Goal: Information Seeking & Learning: Learn about a topic

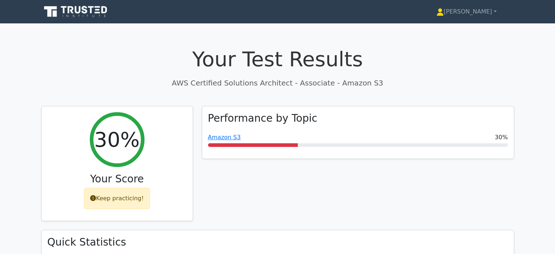
click at [83, 10] on icon at bounding box center [76, 12] width 70 height 14
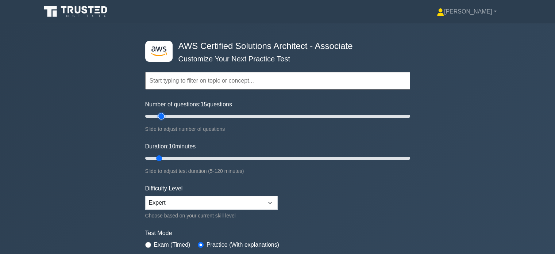
type input "15"
click at [158, 113] on input "Number of questions: 15 questions" at bounding box center [277, 116] width 265 height 9
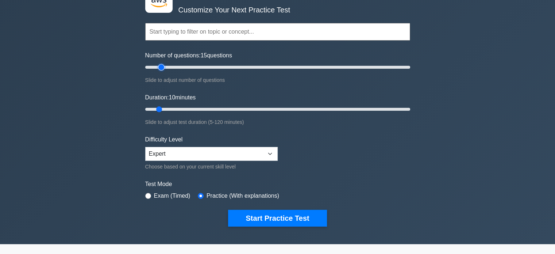
scroll to position [60, 0]
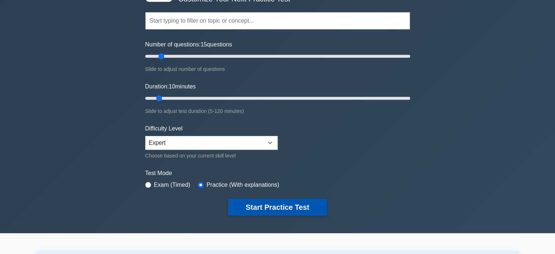
click at [255, 205] on button "Start Practice Test" at bounding box center [277, 206] width 98 height 17
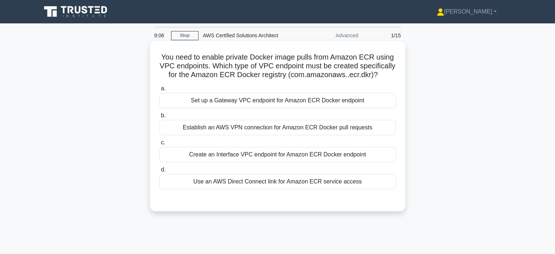
click at [262, 160] on div "Create an Interface VPC endpoint for Amazon ECR Docker endpoint" at bounding box center [277, 154] width 236 height 15
click at [159, 145] on input "c. Create an Interface VPC endpoint for Amazon ECR Docker endpoint" at bounding box center [159, 142] width 0 height 5
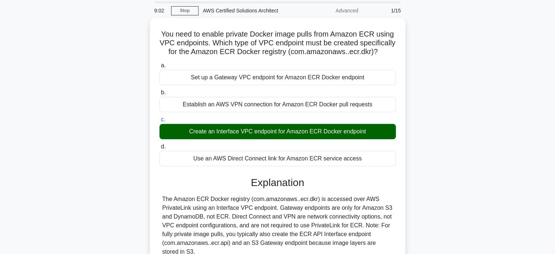
scroll to position [26, 0]
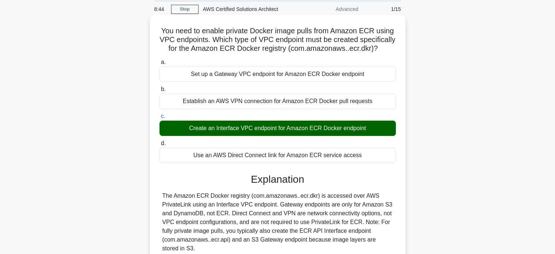
drag, startPoint x: 310, startPoint y: 83, endPoint x: 347, endPoint y: 84, distance: 36.9
click at [347, 82] on div "Set up a Gateway VPC endpoint for Amazon ECR Docker endpoint" at bounding box center [277, 73] width 236 height 15
drag, startPoint x: 306, startPoint y: 105, endPoint x: 332, endPoint y: 109, distance: 25.9
click at [332, 109] on div "Establish an AWS VPN connection for Amazon ECR Docker pull requests" at bounding box center [277, 100] width 236 height 15
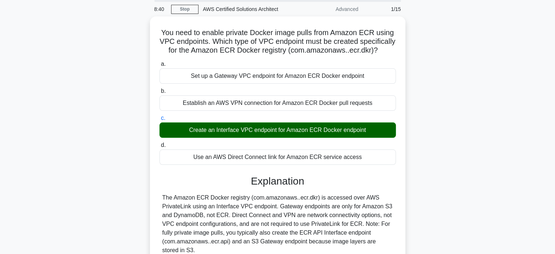
click at [461, 108] on div "You need to enable private Docker image pulls from Amazon ECR using VPC endpoin…" at bounding box center [278, 165] width 482 height 299
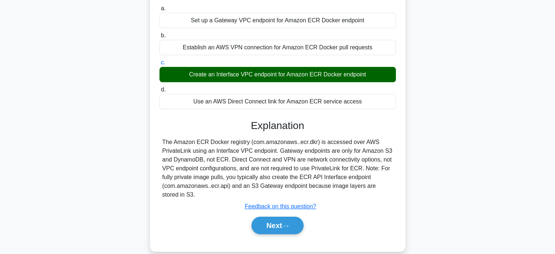
scroll to position [32, 0]
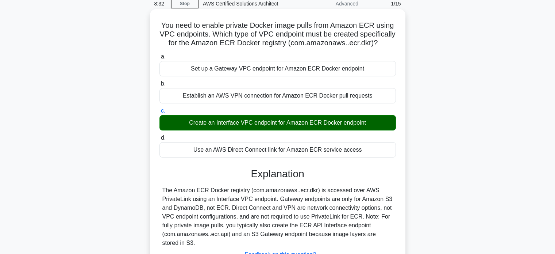
click at [308, 76] on div "Set up a Gateway VPC endpoint for Amazon ECR Docker endpoint" at bounding box center [277, 68] width 236 height 15
click at [159, 59] on input "a. Set up a Gateway VPC endpoint for Amazon ECR Docker endpoint" at bounding box center [159, 56] width 0 height 5
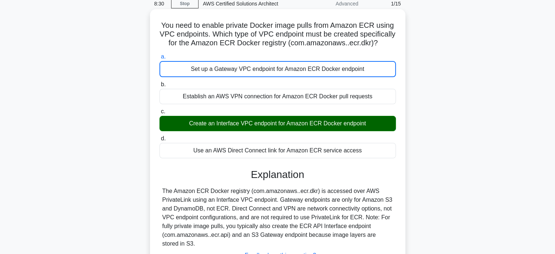
click at [242, 131] on div "Create an Interface VPC endpoint for Amazon ECR Docker endpoint" at bounding box center [277, 123] width 236 height 15
click at [159, 114] on input "c. Create an Interface VPC endpoint for Amazon ECR Docker endpoint" at bounding box center [159, 111] width 0 height 5
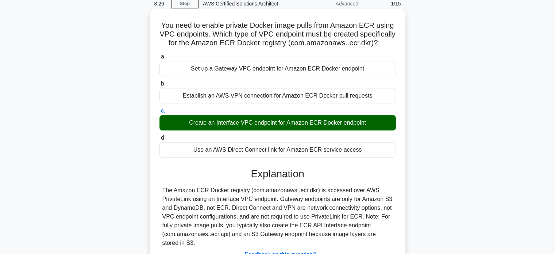
click at [249, 76] on div "Set up a Gateway VPC endpoint for Amazon ECR Docker endpoint" at bounding box center [277, 68] width 236 height 15
click at [159, 59] on input "a. Set up a Gateway VPC endpoint for Amazon ECR Docker endpoint" at bounding box center [159, 56] width 0 height 5
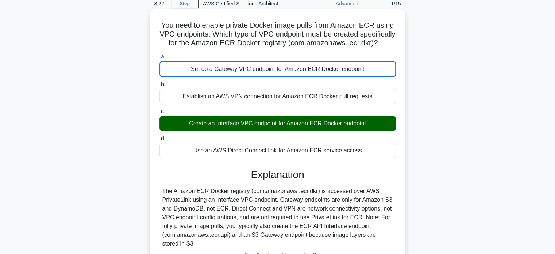
click at [249, 77] on div "Set up a Gateway VPC endpoint for Amazon ECR Docker endpoint" at bounding box center [277, 69] width 236 height 16
click at [159, 59] on input "a. Set up a Gateway VPC endpoint for Amazon ECR Docker endpoint" at bounding box center [159, 56] width 0 height 5
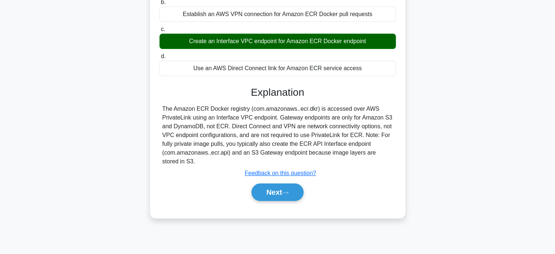
scroll to position [116, 0]
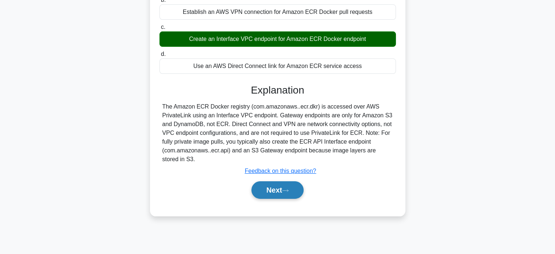
click at [289, 195] on button "Next" at bounding box center [277, 190] width 52 height 18
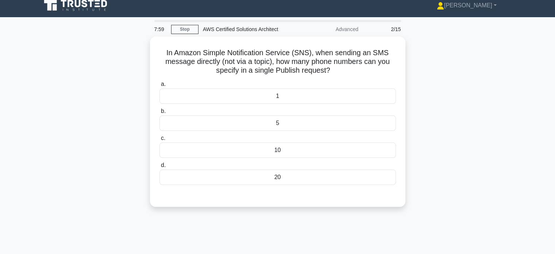
scroll to position [5, 0]
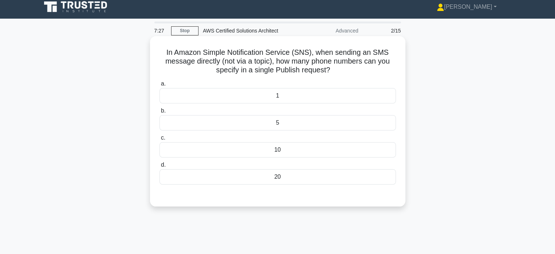
click at [283, 153] on div "10" at bounding box center [277, 149] width 236 height 15
click at [159, 140] on input "c. 10" at bounding box center [159, 137] width 0 height 5
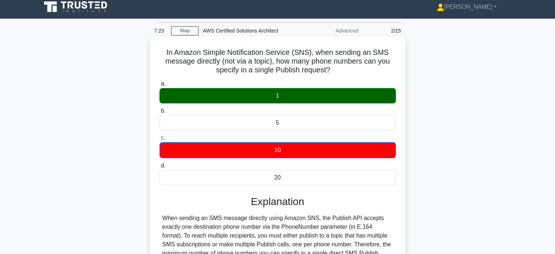
click at [286, 101] on div "1" at bounding box center [277, 95] width 236 height 15
click at [159, 86] on input "a. 1" at bounding box center [159, 83] width 0 height 5
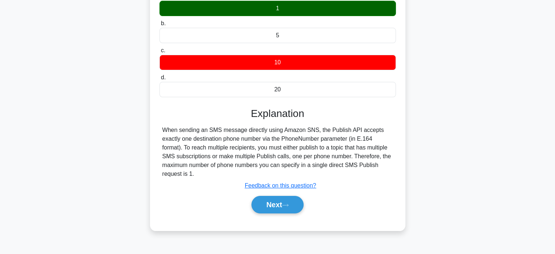
scroll to position [93, 0]
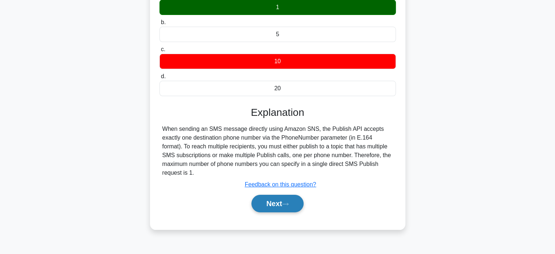
click at [274, 199] on button "Next" at bounding box center [277, 203] width 52 height 18
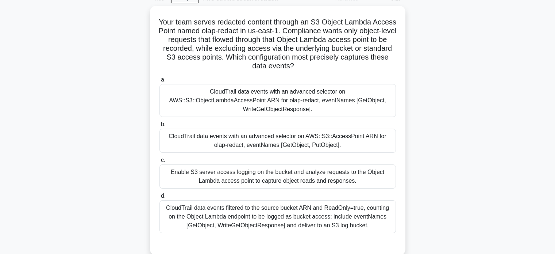
scroll to position [38, 0]
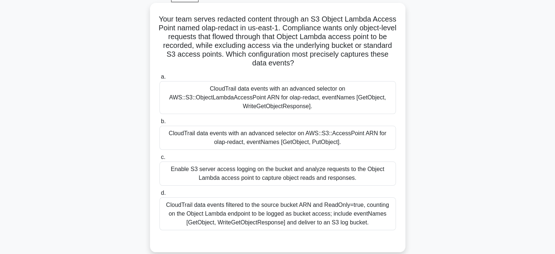
click at [263, 134] on div "CloudTrail data events with an advanced selector on AWS::S3::AccessPoint ARN fo…" at bounding box center [277, 137] width 236 height 24
click at [159, 124] on input "b. CloudTrail data events with an advanced selector on AWS::S3::AccessPoint ARN…" at bounding box center [159, 121] width 0 height 5
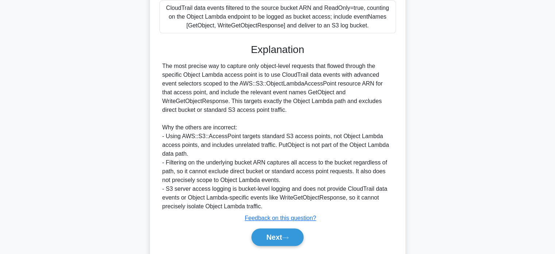
scroll to position [258, 0]
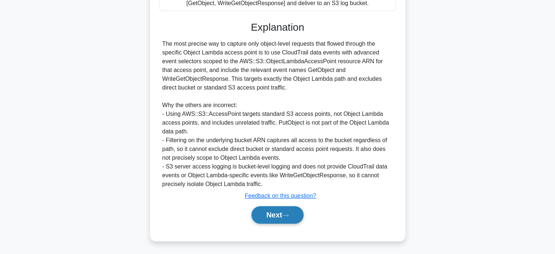
click at [275, 208] on button "Next" at bounding box center [277, 215] width 52 height 18
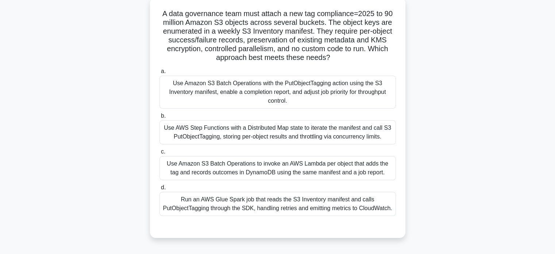
scroll to position [44, 0]
click at [319, 95] on div "Use Amazon S3 Batch Operations with the PutObjectTagging action using the S3 In…" at bounding box center [277, 91] width 236 height 33
click at [159, 73] on input "a. Use Amazon S3 Batch Operations with the PutObjectTagging action using the S3…" at bounding box center [159, 71] width 0 height 5
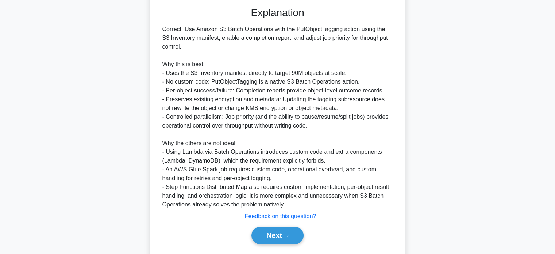
scroll to position [283, 0]
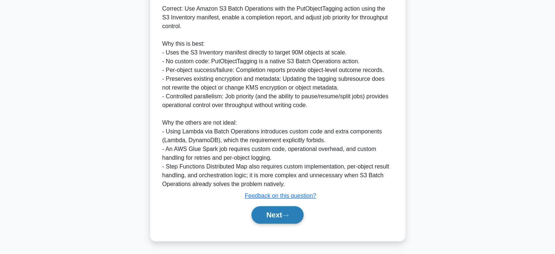
click at [283, 208] on button "Next" at bounding box center [277, 215] width 52 height 18
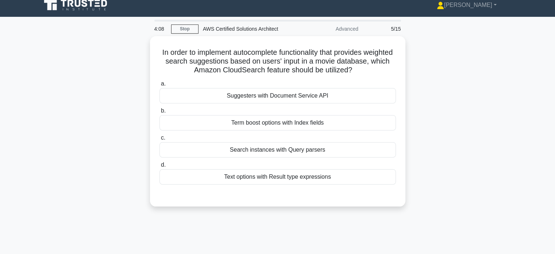
scroll to position [0, 0]
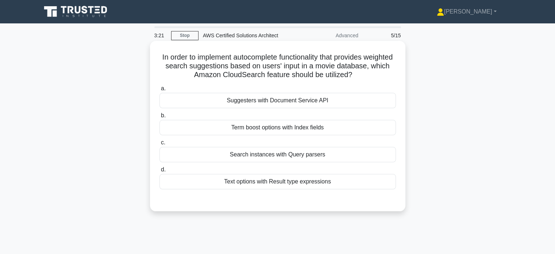
click at [298, 152] on div "Search instances with Query parsers" at bounding box center [277, 154] width 236 height 15
click at [159, 145] on input "c. Search instances with Query parsers" at bounding box center [159, 142] width 0 height 5
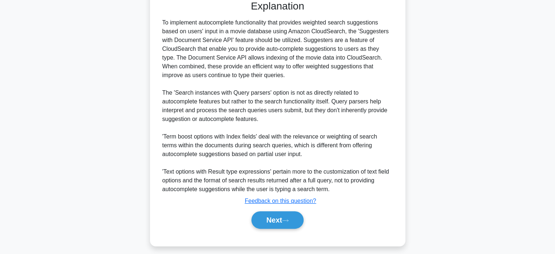
scroll to position [205, 0]
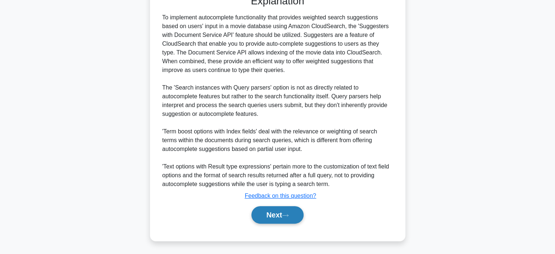
click at [280, 214] on button "Next" at bounding box center [277, 215] width 52 height 18
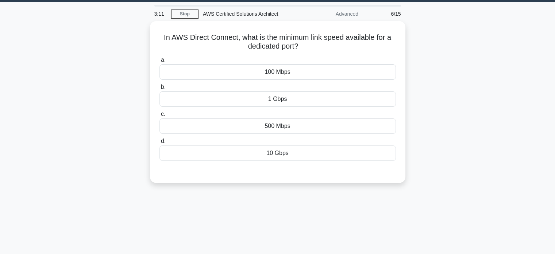
scroll to position [0, 0]
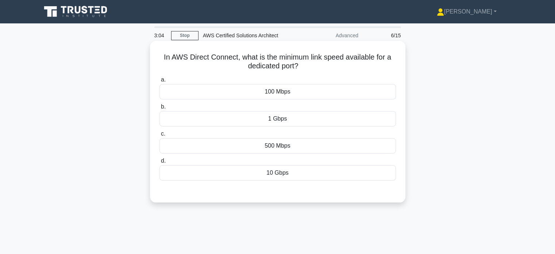
click at [285, 119] on div "1 Gbps" at bounding box center [277, 118] width 236 height 15
click at [159, 109] on input "b. 1 Gbps" at bounding box center [159, 106] width 0 height 5
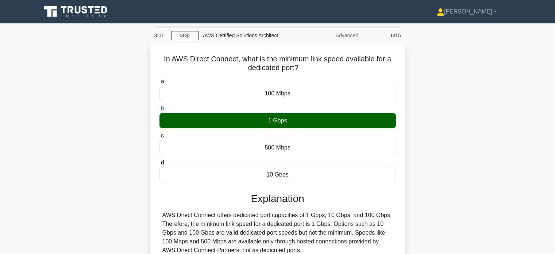
scroll to position [86, 0]
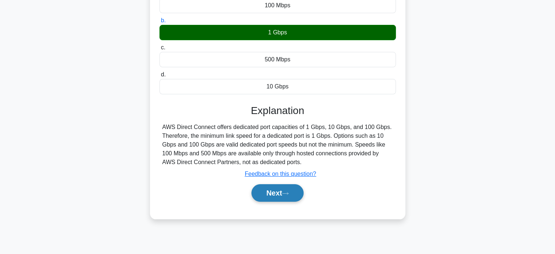
click at [284, 194] on button "Next" at bounding box center [277, 193] width 52 height 18
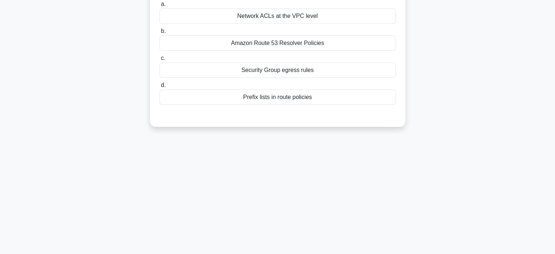
scroll to position [0, 0]
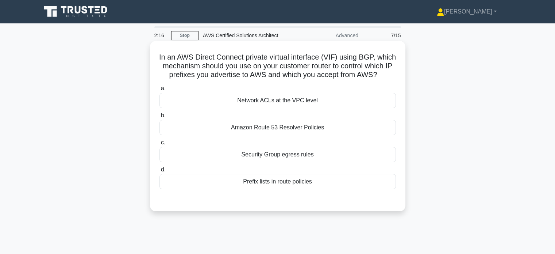
click at [283, 189] on div "Prefix lists in route policies" at bounding box center [277, 181] width 236 height 15
click at [159, 172] on input "d. Prefix lists in route policies" at bounding box center [159, 169] width 0 height 5
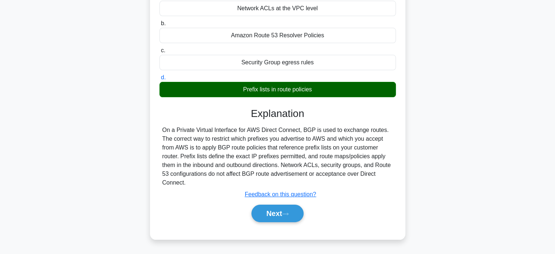
scroll to position [140, 0]
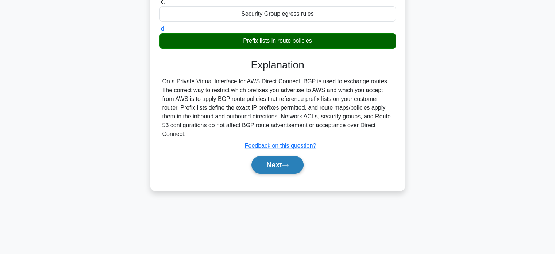
click at [263, 173] on button "Next" at bounding box center [277, 165] width 52 height 18
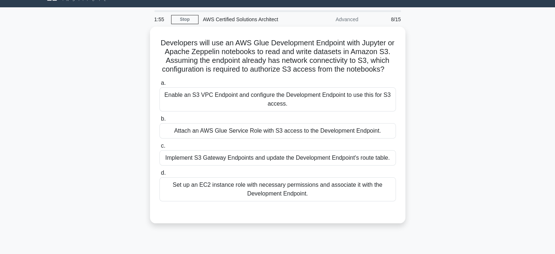
scroll to position [16, 0]
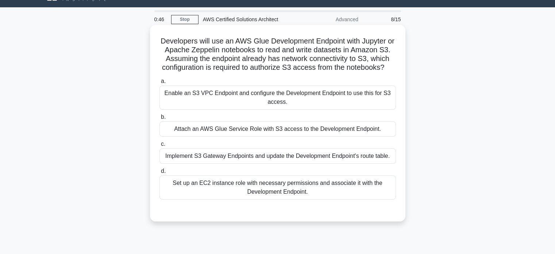
click at [292, 105] on div "Enable an S3 VPC Endpoint and configure the Development Endpoint to use this fo…" at bounding box center [277, 97] width 236 height 24
click at [159, 84] on input "a. Enable an S3 VPC Endpoint and configure the Development Endpoint to use this…" at bounding box center [159, 81] width 0 height 5
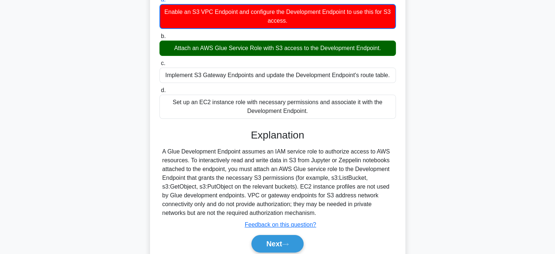
scroll to position [140, 0]
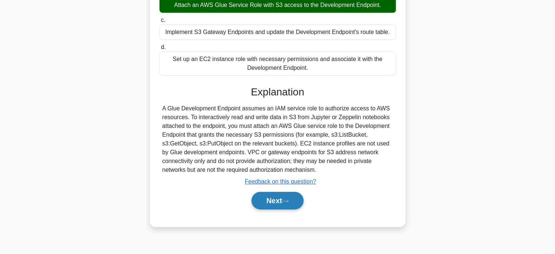
click at [287, 206] on button "Next" at bounding box center [277, 201] width 52 height 18
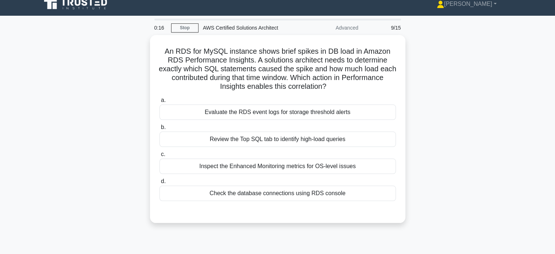
scroll to position [9, 0]
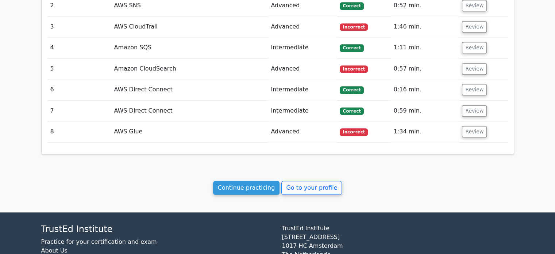
scroll to position [749, 0]
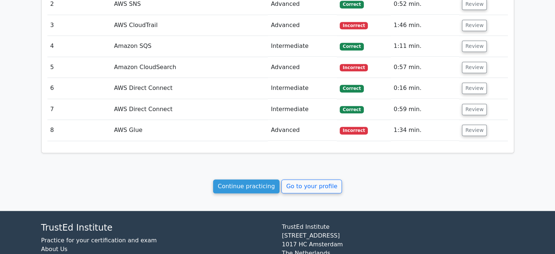
click at [239, 181] on link "Continue practicing" at bounding box center [246, 186] width 67 height 14
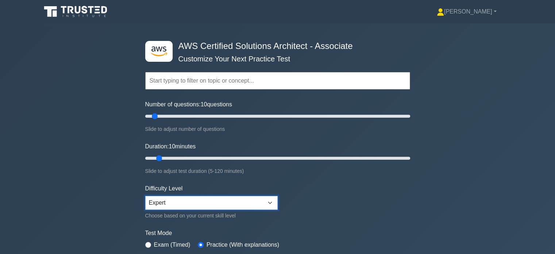
click at [245, 205] on select "Beginner Intermediate Expert" at bounding box center [211, 203] width 132 height 14
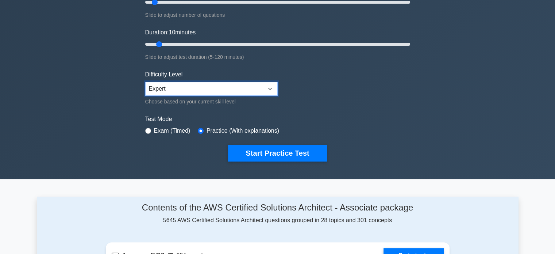
scroll to position [127, 0]
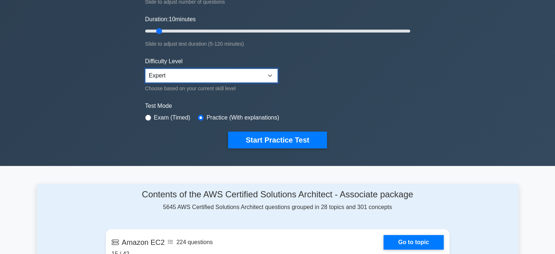
click at [255, 78] on select "Beginner Intermediate Expert" at bounding box center [211, 76] width 132 height 14
select select "intermediate"
click at [145, 69] on select "Beginner Intermediate Expert" at bounding box center [211, 76] width 132 height 14
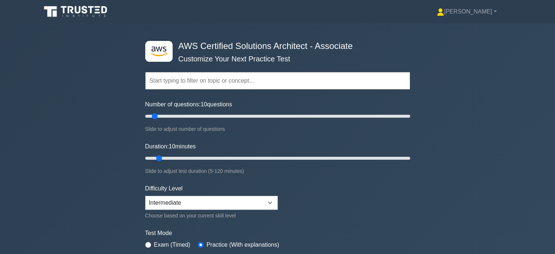
click at [274, 84] on input "text" at bounding box center [277, 81] width 265 height 18
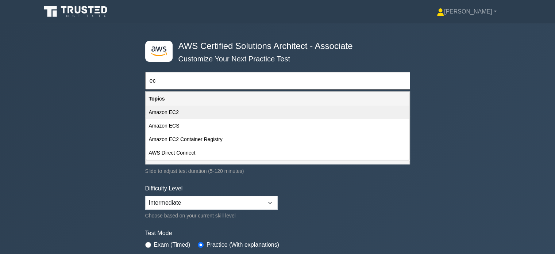
click at [200, 115] on div "Amazon EC2" at bounding box center [277, 111] width 263 height 13
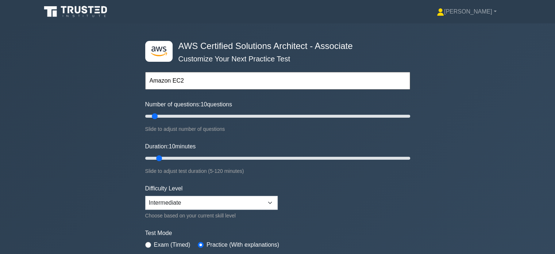
click at [193, 79] on input "Amazon EC2" at bounding box center [277, 81] width 265 height 18
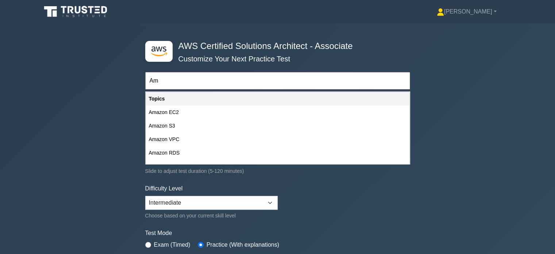
type input "A"
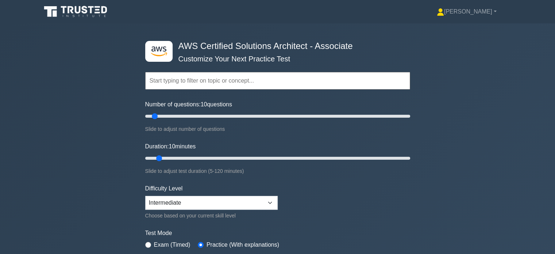
click at [193, 79] on input "text" at bounding box center [277, 81] width 265 height 18
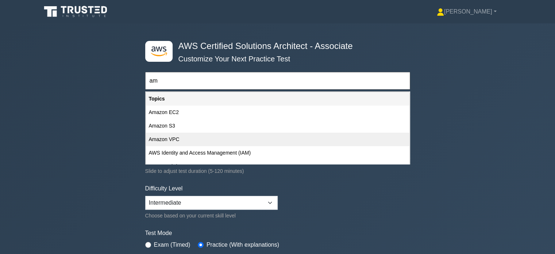
click at [181, 138] on div "Amazon VPC" at bounding box center [277, 138] width 263 height 13
type input "Amazon VPC"
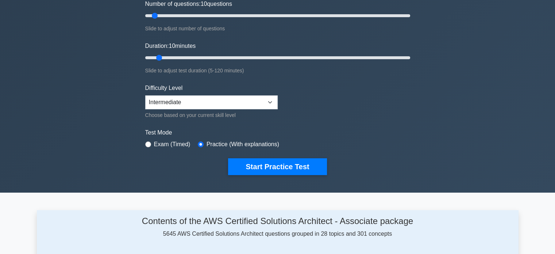
scroll to position [111, 0]
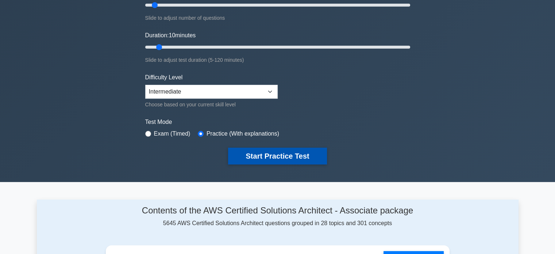
click at [277, 150] on button "Start Practice Test" at bounding box center [277, 155] width 98 height 17
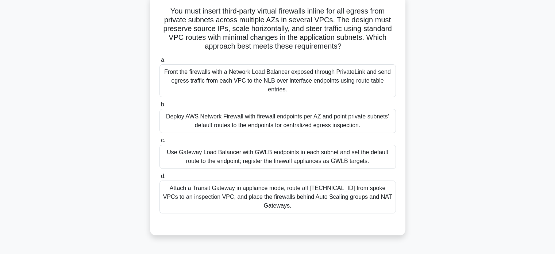
scroll to position [57, 0]
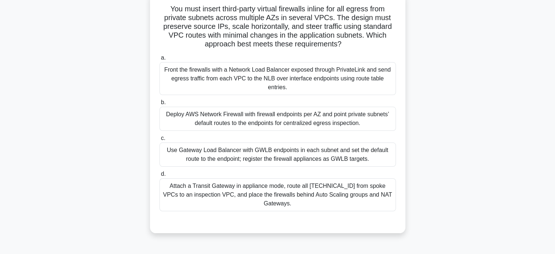
click at [266, 80] on div "Front the firewalls with a Network Load Balancer exposed through PrivateLink an…" at bounding box center [277, 78] width 236 height 33
click at [159, 60] on input "a. Front the firewalls with a Network Load Balancer exposed through PrivateLink…" at bounding box center [159, 57] width 0 height 5
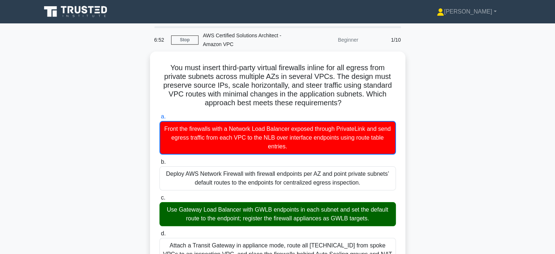
scroll to position [0, 0]
click at [188, 36] on link "Stop" at bounding box center [184, 39] width 27 height 9
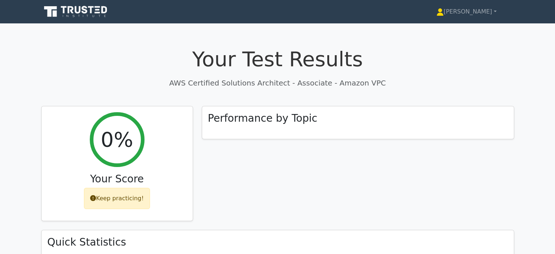
click at [86, 10] on icon at bounding box center [85, 10] width 6 height 8
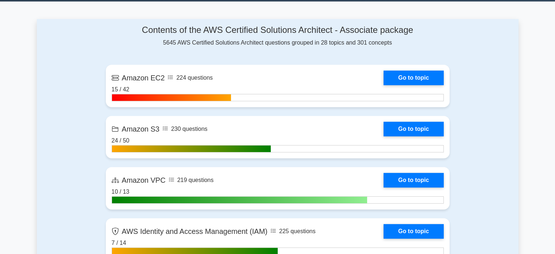
scroll to position [289, 0]
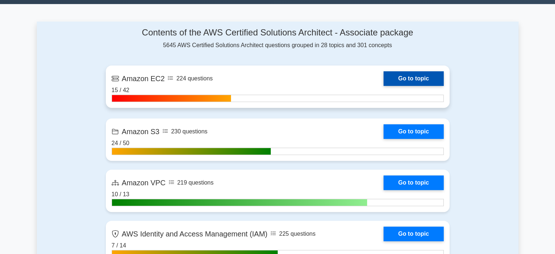
click at [383, 78] on link "Go to topic" at bounding box center [413, 78] width 60 height 15
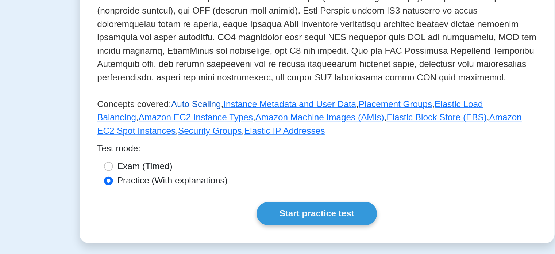
scroll to position [210, 0]
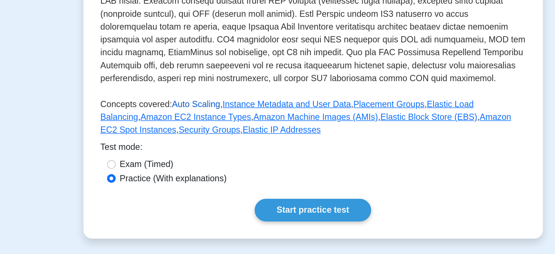
click at [194, 104] on link "Auto Scaling" at bounding box center [198, 104] width 33 height 6
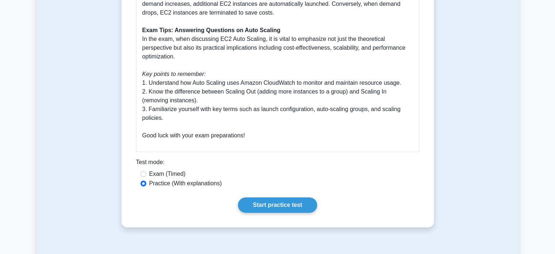
scroll to position [315, 0]
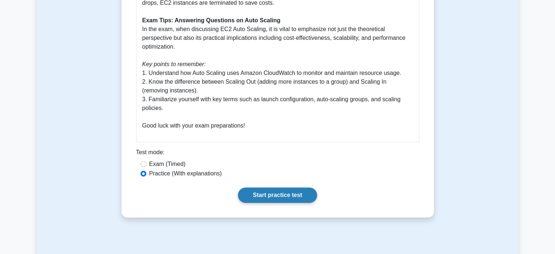
click at [282, 192] on link "Start practice test" at bounding box center [277, 194] width 79 height 15
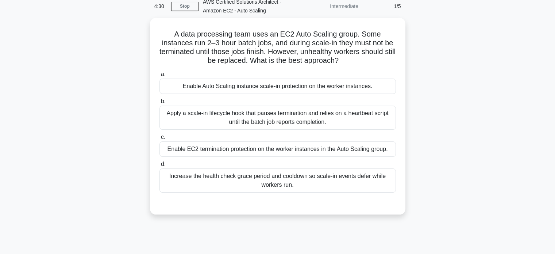
scroll to position [34, 0]
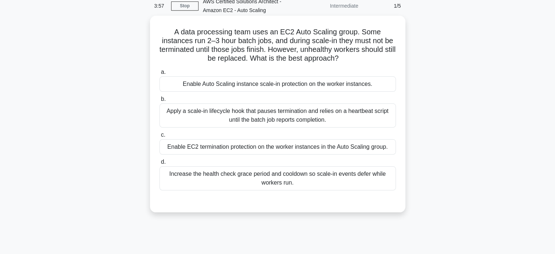
click at [304, 108] on div "Apply a scale-in lifecycle hook that pauses termination and relies on a heartbe…" at bounding box center [277, 115] width 236 height 24
click at [159, 101] on input "b. Apply a scale-in lifecycle hook that pauses termination and relies on a hear…" at bounding box center [159, 99] width 0 height 5
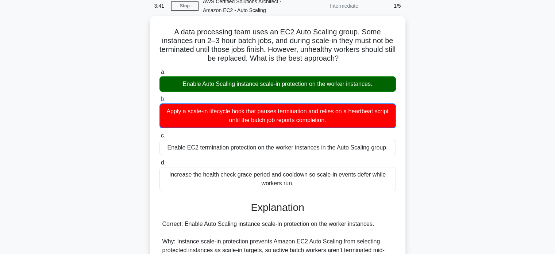
drag, startPoint x: 205, startPoint y: 86, endPoint x: 266, endPoint y: 86, distance: 60.9
click at [266, 86] on div "Enable Auto Scaling instance scale-in protection on the worker instances." at bounding box center [277, 83] width 236 height 15
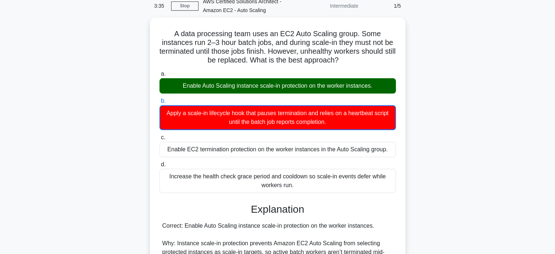
click at [426, 91] on div "A data processing team uses an EC2 Auto Scaling group. Some instances run 2–3 h…" at bounding box center [278, 229] width 482 height 422
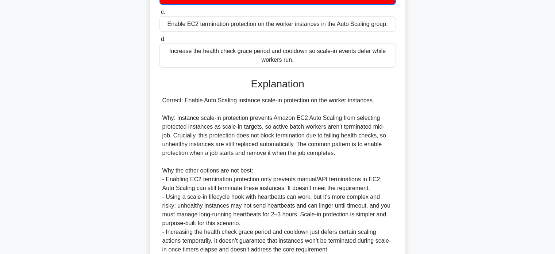
scroll to position [223, 0]
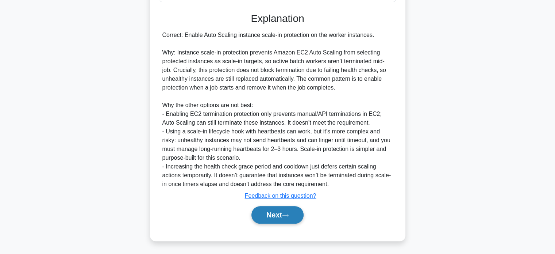
click at [285, 212] on button "Next" at bounding box center [277, 215] width 52 height 18
click at [274, 219] on button "Next" at bounding box center [277, 215] width 52 height 18
click at [277, 214] on button "Next" at bounding box center [277, 215] width 52 height 18
click at [269, 214] on button "Next" at bounding box center [277, 215] width 52 height 18
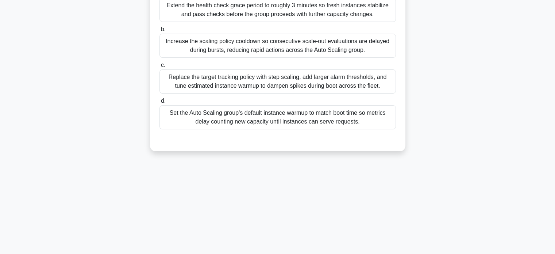
scroll to position [140, 0]
click at [269, 214] on div "3:00 Stop AWS Certified Solutions Architect - Amazon EC2 - Auto Scaling Interme…" at bounding box center [278, 68] width 482 height 365
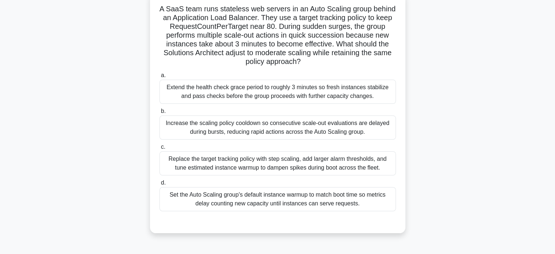
scroll to position [61, 0]
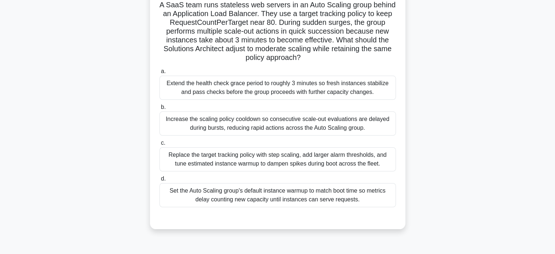
click at [259, 159] on div "Replace the target tracking policy with step scaling, add larger alarm threshol…" at bounding box center [277, 159] width 236 height 24
click at [159, 145] on input "c. Replace the target tracking policy with step scaling, add larger alarm thres…" at bounding box center [159, 142] width 0 height 5
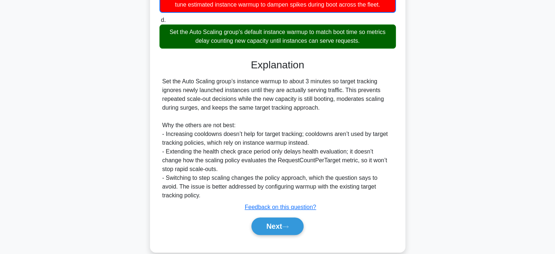
scroll to position [231, 0]
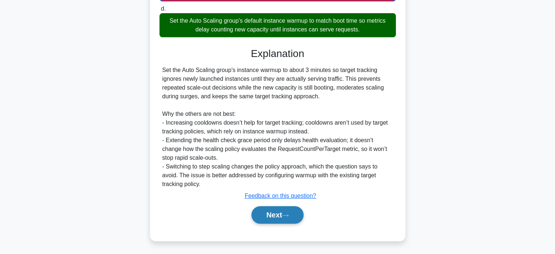
click at [268, 208] on button "Next" at bounding box center [277, 215] width 52 height 18
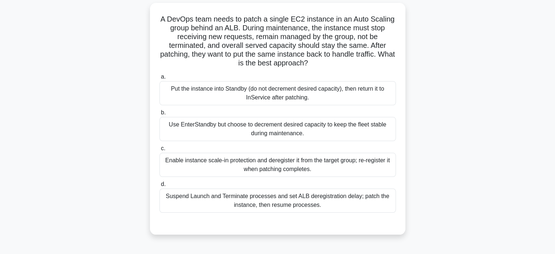
scroll to position [49, 0]
